Goal: Register for event/course

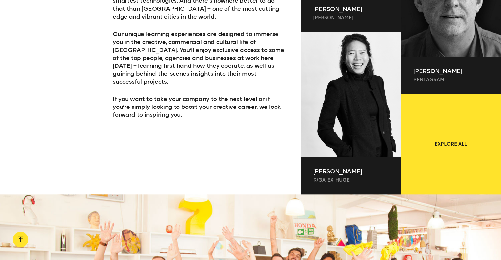
scroll to position [422, 0]
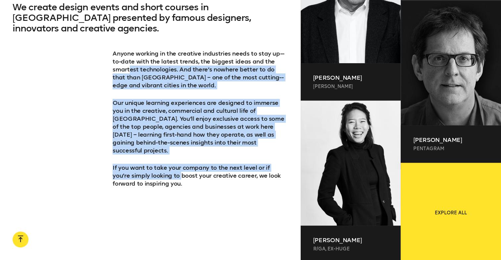
drag, startPoint x: 162, startPoint y: 171, endPoint x: 127, endPoint y: 63, distance: 113.6
click at [127, 64] on div "Anyone working in the creative industries needs to stay up-­to-­date with the l…" at bounding box center [200, 119] width 175 height 138
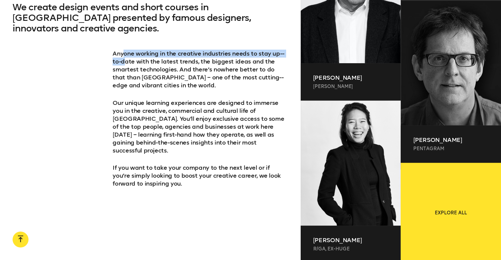
drag, startPoint x: 127, startPoint y: 63, endPoint x: 124, endPoint y: 57, distance: 6.8
click at [124, 57] on p "Anyone working in the creative industries needs to stay up-­to-­date with the l…" at bounding box center [200, 70] width 175 height 40
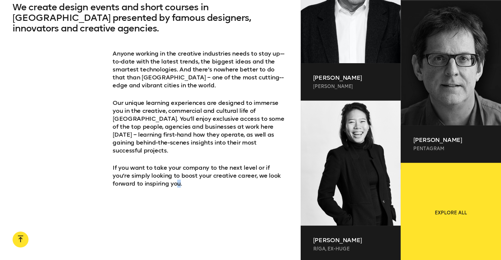
click at [155, 195] on div "We create design events and short courses in [GEOGRAPHIC_DATA] presented by fam…" at bounding box center [150, 116] width 301 height 228
drag, startPoint x: 155, startPoint y: 195, endPoint x: 88, endPoint y: 183, distance: 67.6
click at [95, 178] on div "We create design events and short courses in [GEOGRAPHIC_DATA] presented by fam…" at bounding box center [150, 116] width 301 height 228
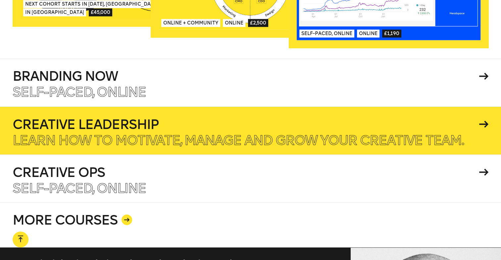
scroll to position [1143, 0]
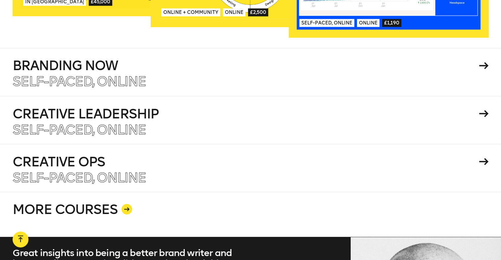
click at [69, 192] on link "MORE COURSES" at bounding box center [251, 214] width 476 height 45
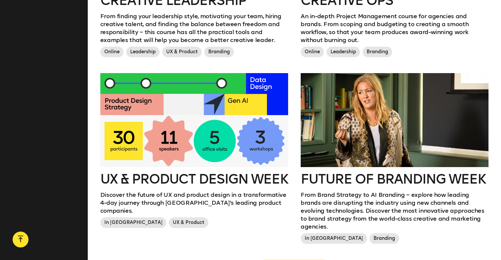
scroll to position [662, 0]
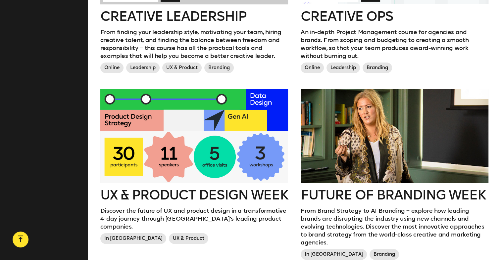
click at [256, 149] on div at bounding box center [194, 136] width 188 height 94
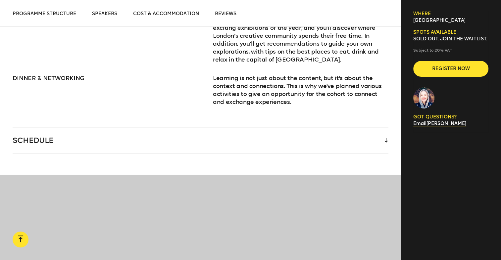
scroll to position [1092, 0]
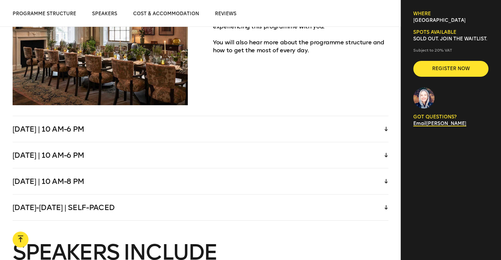
click at [256, 116] on div "[DATE] | 10 am-6 pm" at bounding box center [201, 129] width 376 height 26
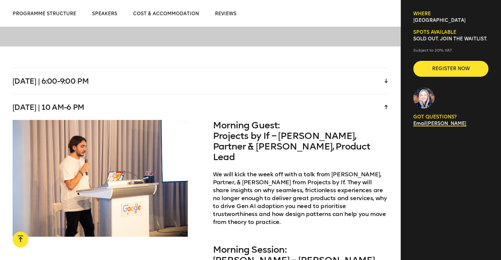
scroll to position [1282, 0]
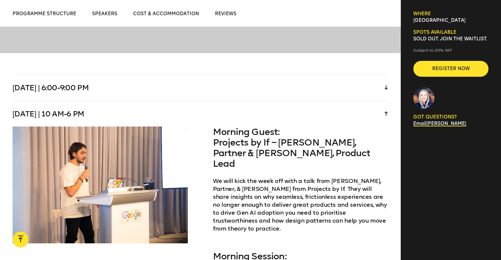
click at [281, 107] on div "[DATE] | 10 am-6 pm" at bounding box center [201, 114] width 376 height 26
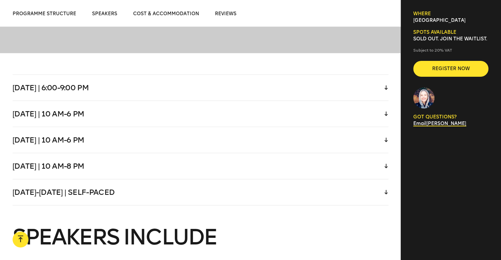
click at [272, 140] on div "[DATE] | 10 am-6 pm" at bounding box center [201, 140] width 376 height 26
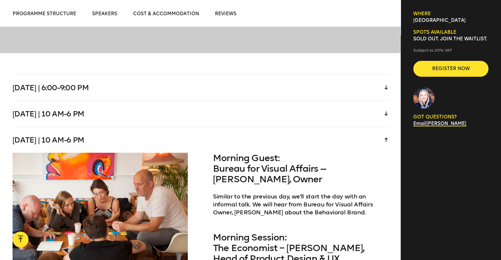
click at [272, 140] on div "[DATE] | 10 am-6 pm" at bounding box center [201, 140] width 376 height 26
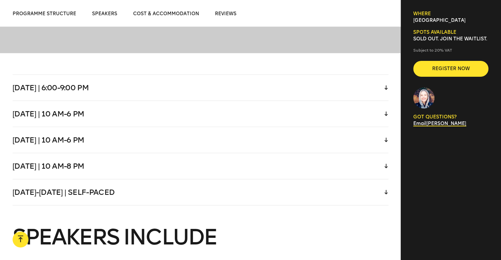
click at [240, 179] on div "[DATE]-[DATE] | Self-paced" at bounding box center [201, 192] width 376 height 26
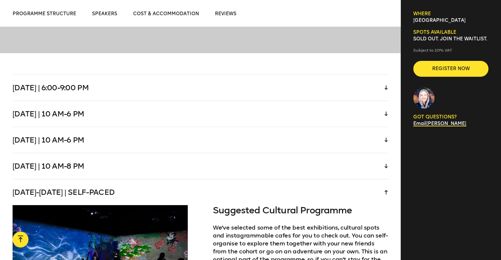
click at [240, 179] on div "[DATE]-[DATE] | Self-paced" at bounding box center [201, 192] width 376 height 26
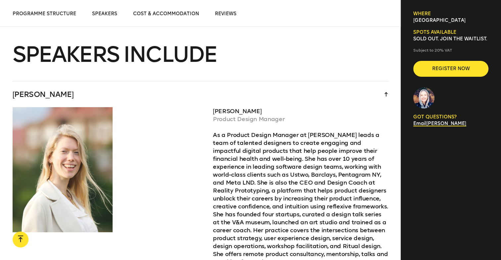
scroll to position [1381, 0]
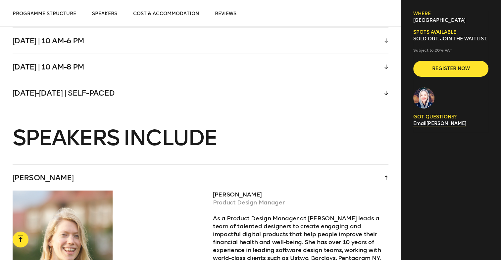
click at [159, 85] on div "[DATE]-[DATE] | Self-paced" at bounding box center [201, 93] width 376 height 26
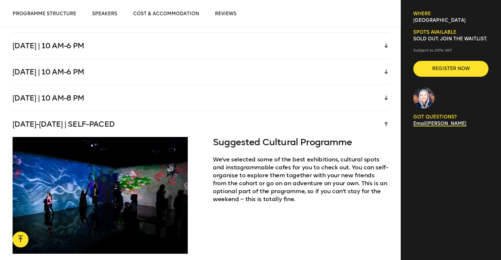
scroll to position [1348, 0]
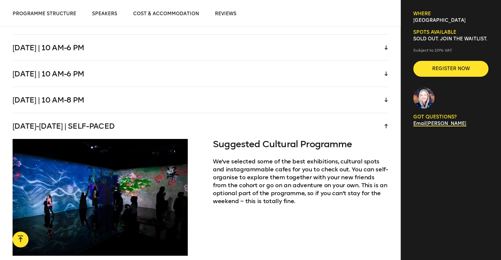
click at [152, 118] on div "[DATE]-[DATE] | Self-paced" at bounding box center [201, 126] width 376 height 26
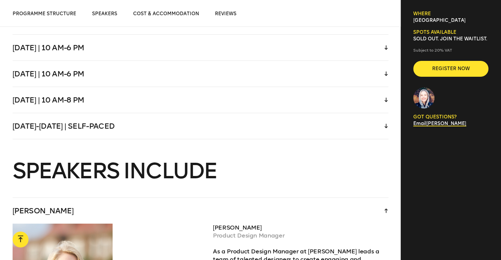
click at [160, 94] on div "[DATE] | 10 am-8 pm" at bounding box center [201, 100] width 376 height 26
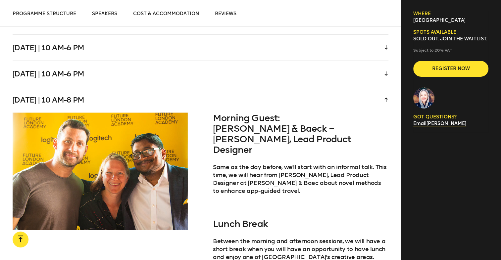
click at [158, 92] on div "[DATE] | 10 am-8 pm" at bounding box center [201, 100] width 376 height 26
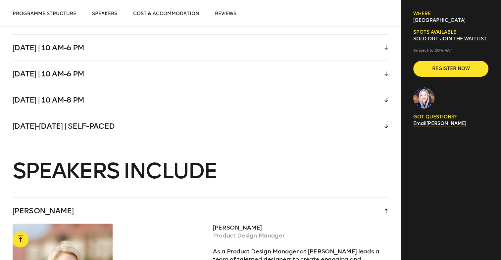
click at [164, 70] on div "[DATE] | 10 am-6 pm" at bounding box center [201, 74] width 376 height 26
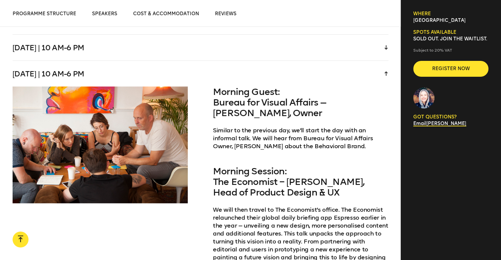
click at [164, 70] on div "[DATE] | 10 am-6 pm" at bounding box center [201, 74] width 376 height 26
